Goal: Task Accomplishment & Management: Manage account settings

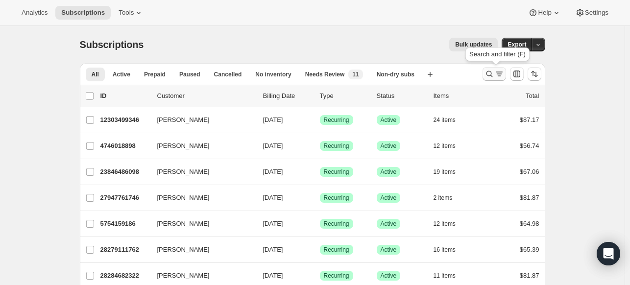
click at [487, 73] on icon "Search and filter results" at bounding box center [489, 74] width 10 height 10
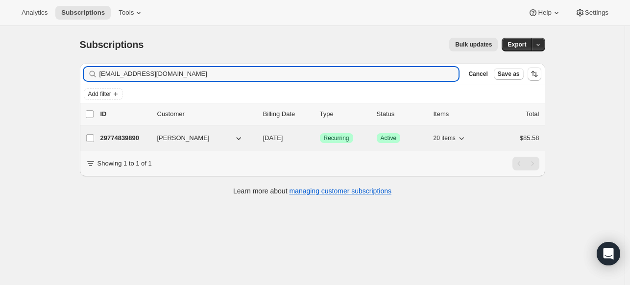
type input "[EMAIL_ADDRESS][DOMAIN_NAME]"
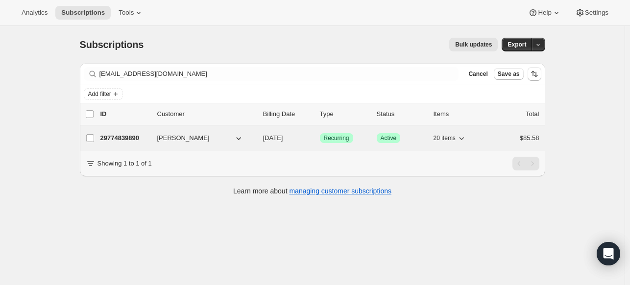
click at [135, 139] on p "29774839890" at bounding box center [124, 138] width 49 height 10
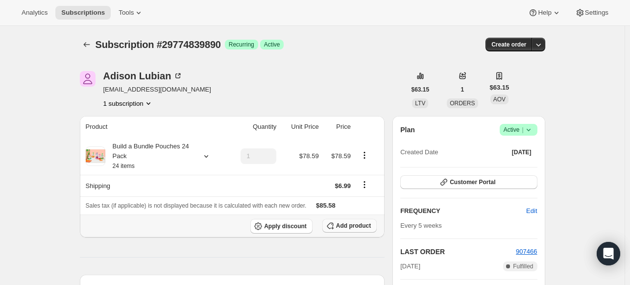
click at [363, 228] on span "Add product" at bounding box center [353, 226] width 35 height 8
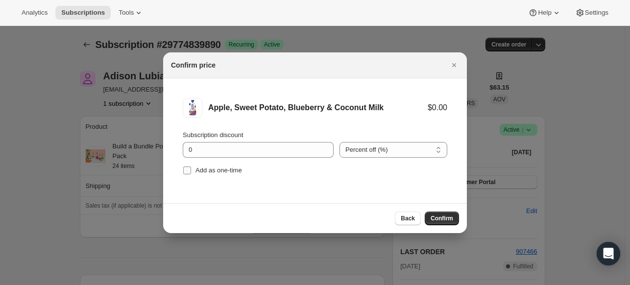
click at [186, 172] on input "Add as one-time" at bounding box center [187, 171] width 8 height 8
checkbox input "true"
click at [435, 217] on span "Confirm" at bounding box center [441, 218] width 23 height 8
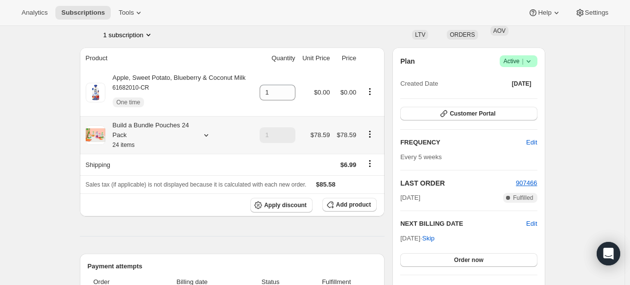
scroll to position [72, 0]
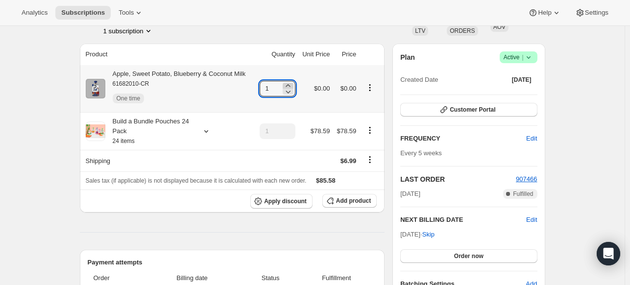
click at [290, 85] on icon at bounding box center [287, 85] width 4 height 2
type input "3"
